Goal: Information Seeking & Learning: Learn about a topic

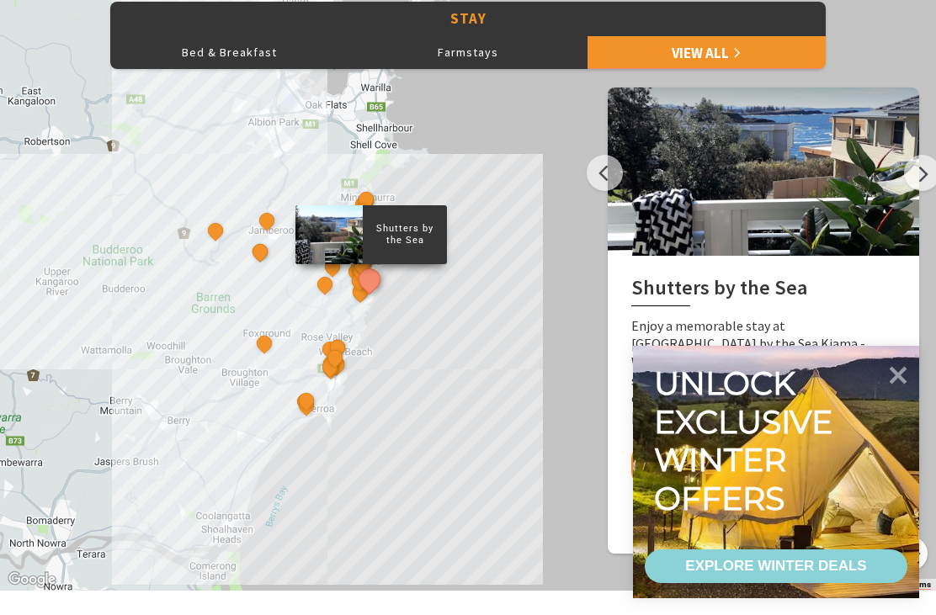
scroll to position [742, 0]
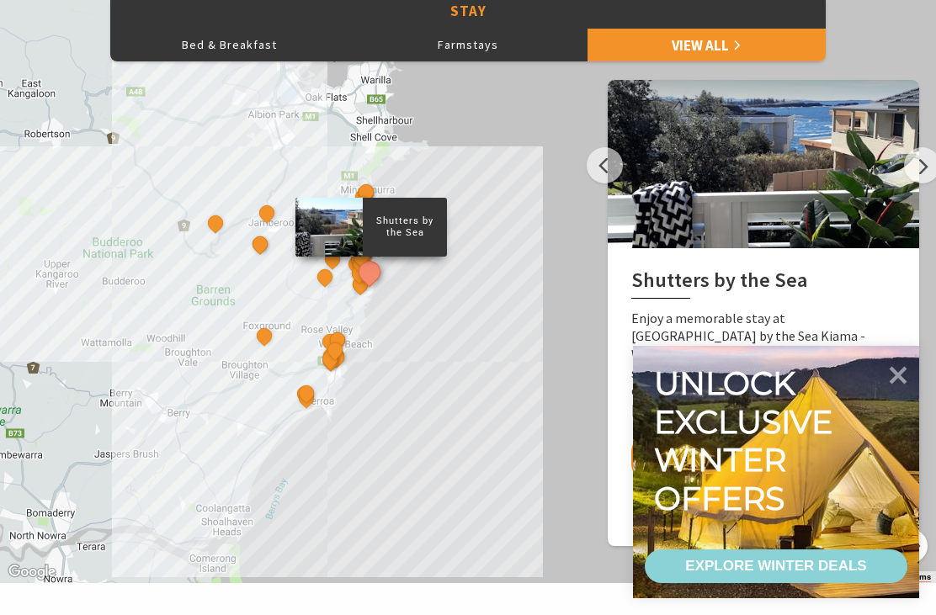
click at [911, 393] on icon at bounding box center [898, 375] width 35 height 35
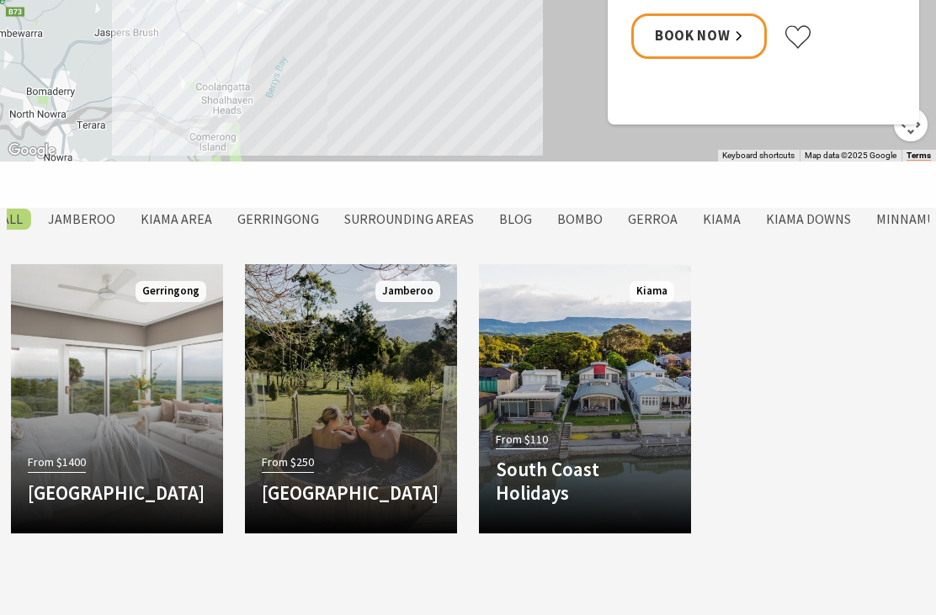
scroll to position [1133, 0]
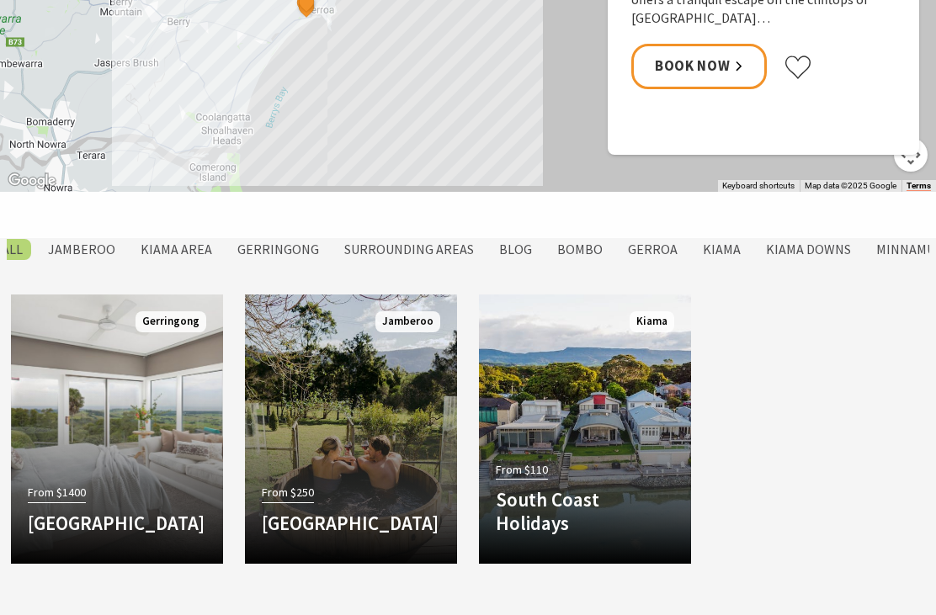
click at [196, 247] on label "Kiama Area" at bounding box center [176, 249] width 88 height 21
click at [0, 0] on input "Kiama Area" at bounding box center [0, 0] width 0 height 0
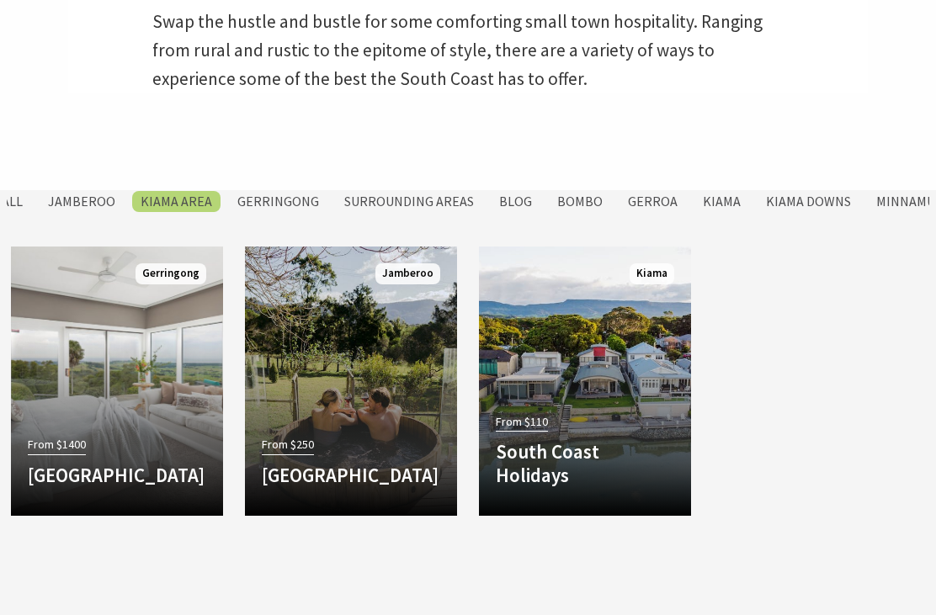
scroll to position [575, 0]
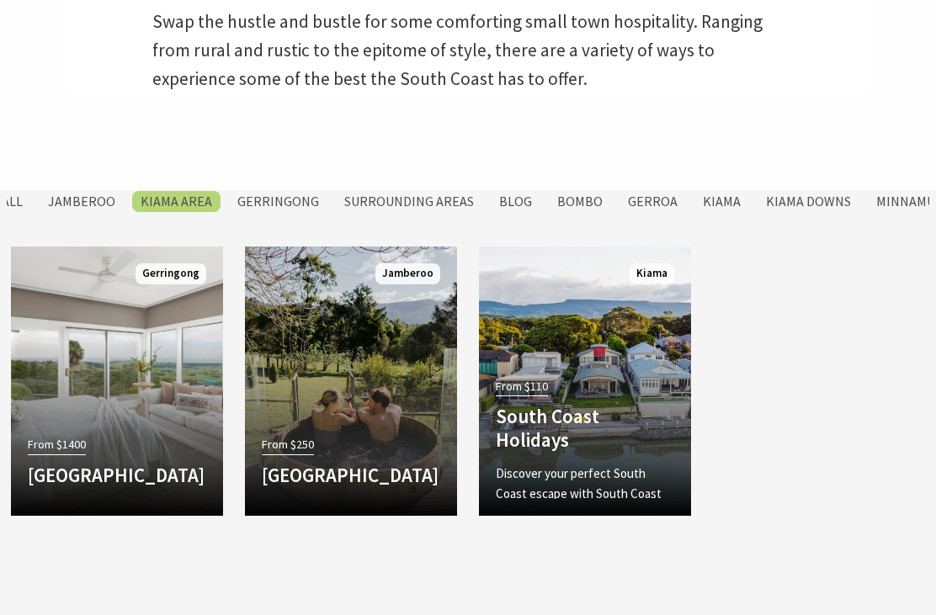
click at [658, 396] on div "From $110 South Coast Holidays Discover your perfect South Coast escape with So…" at bounding box center [585, 437] width 212 height 125
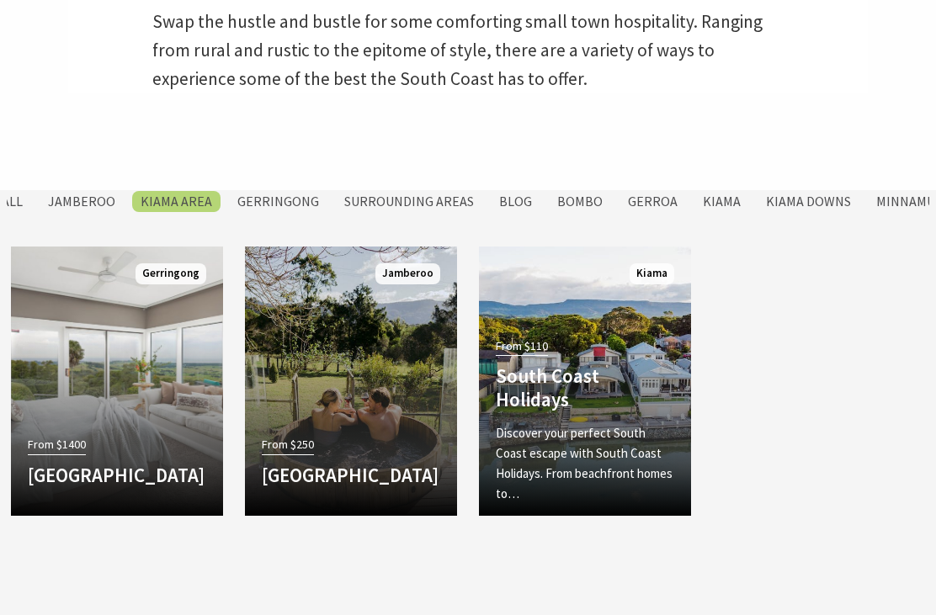
scroll to position [629, 0]
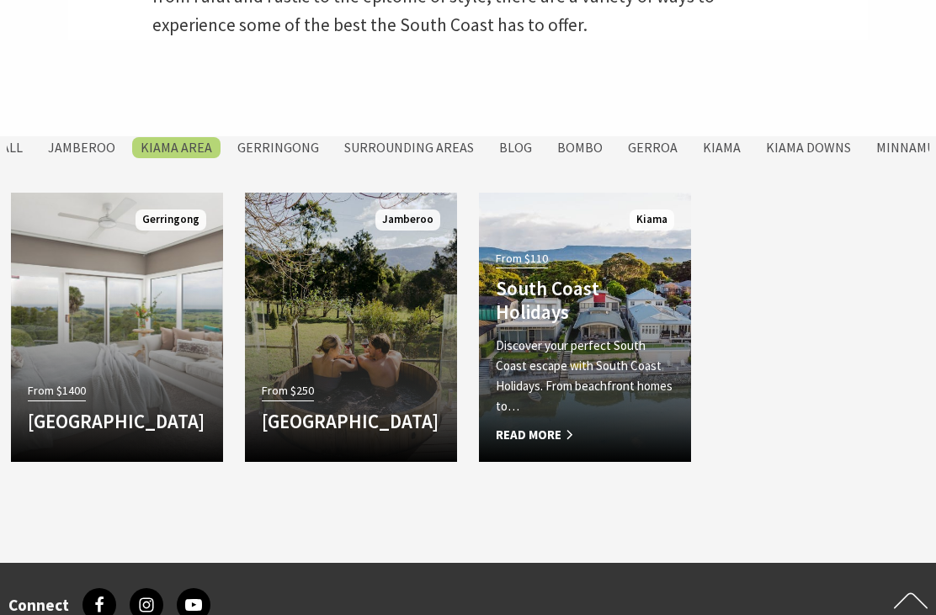
click at [283, 146] on label "Gerringong" at bounding box center [278, 147] width 99 height 21
click at [0, 0] on input "Gerringong" at bounding box center [0, 0] width 0 height 0
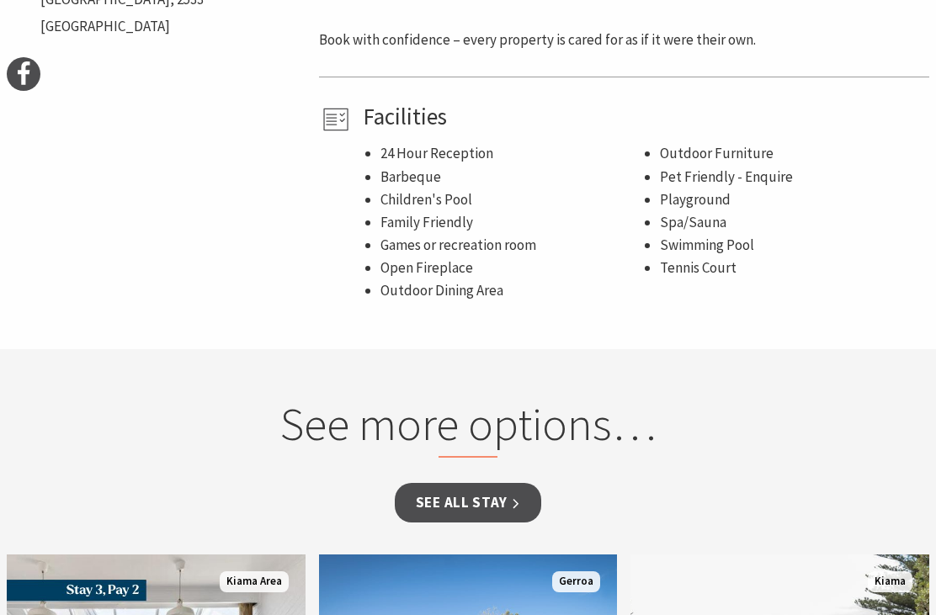
scroll to position [883, 0]
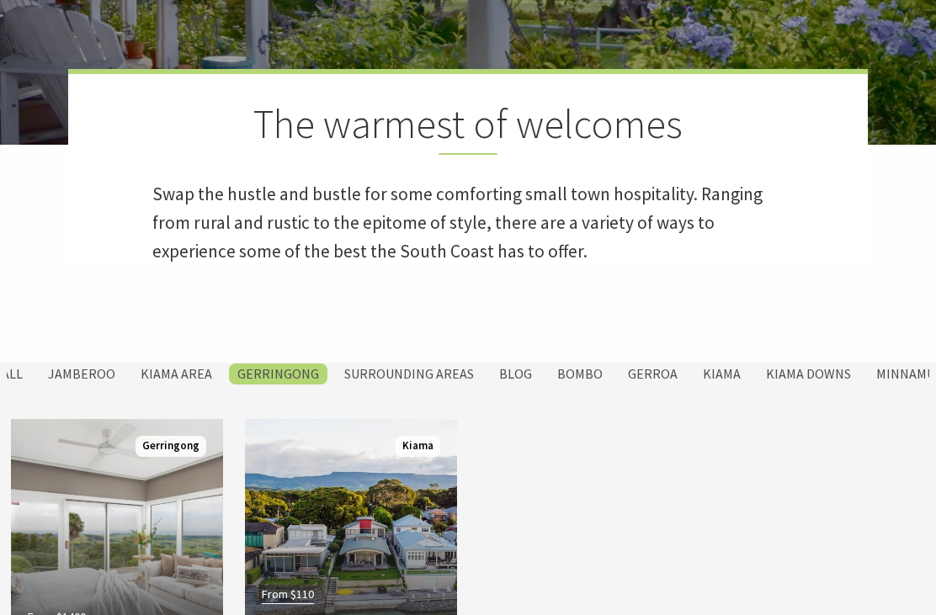
scroll to position [371, 0]
